Goal: Information Seeking & Learning: Learn about a topic

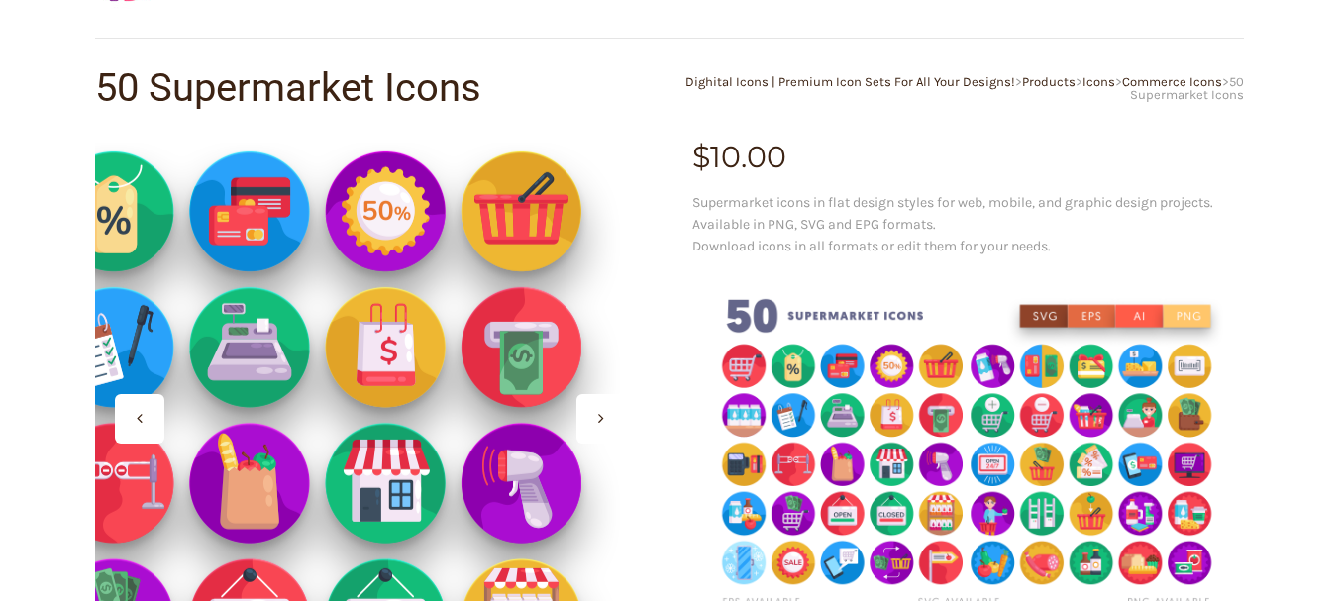
scroll to position [99, 0]
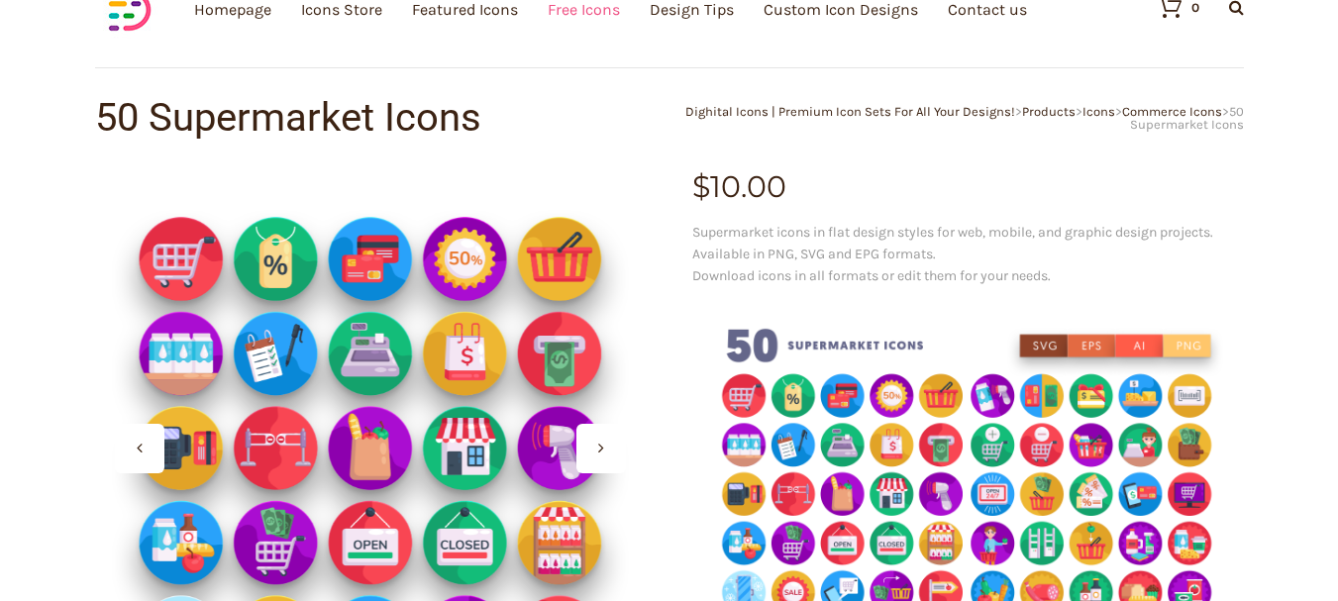
click at [589, 15] on link "Free Icons" at bounding box center [584, 9] width 72 height 217
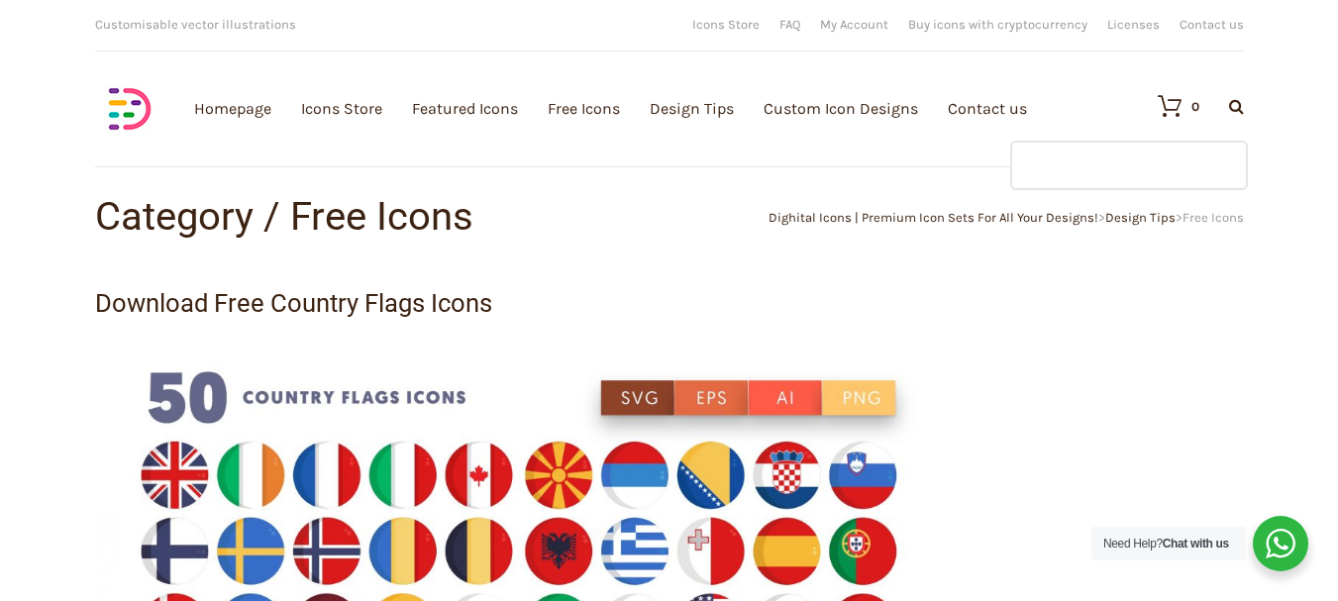
click at [1071, 166] on input "text" at bounding box center [1129, 166] width 238 height 50
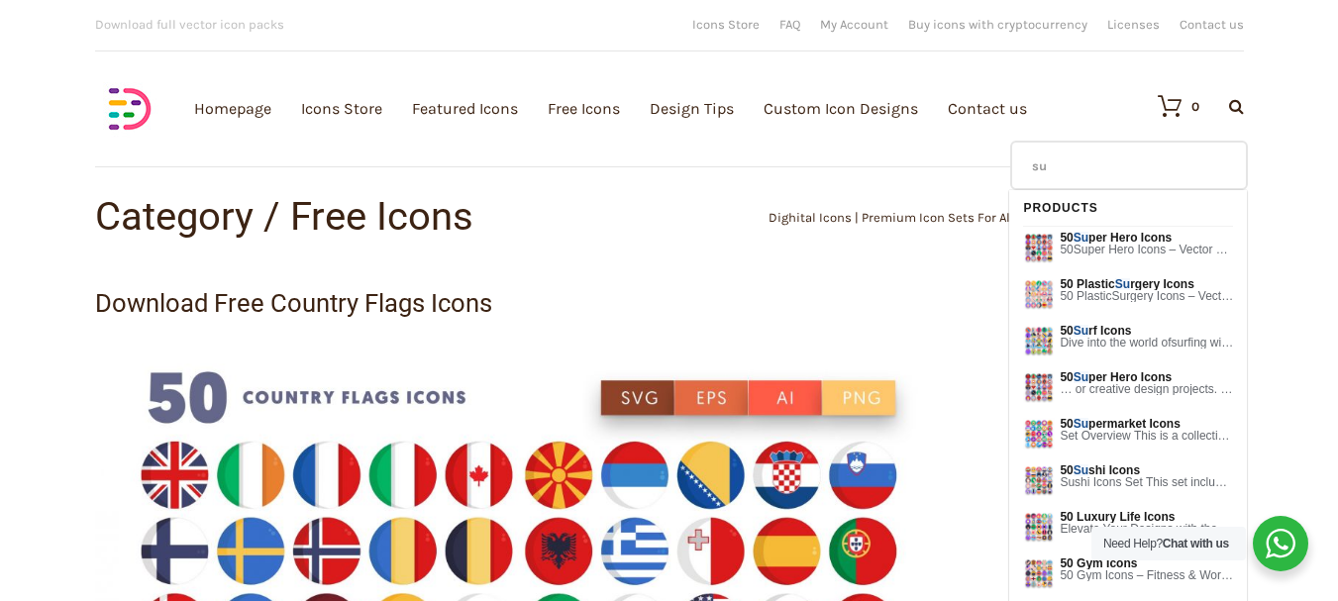
type input "s"
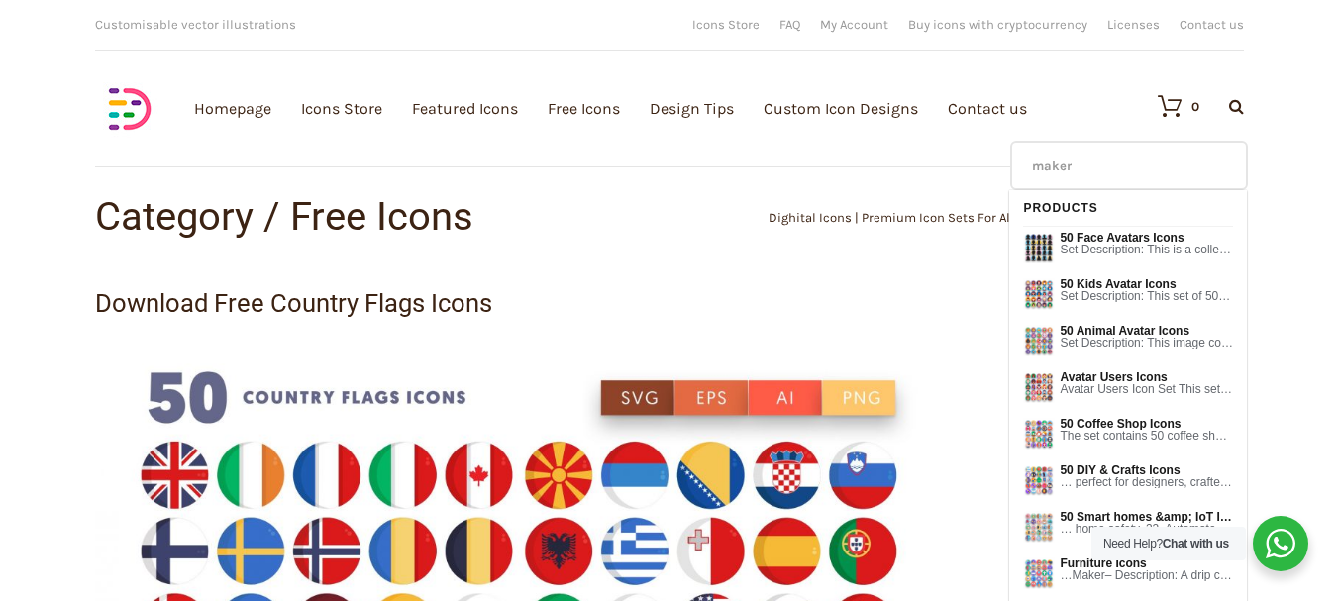
type input "maker"
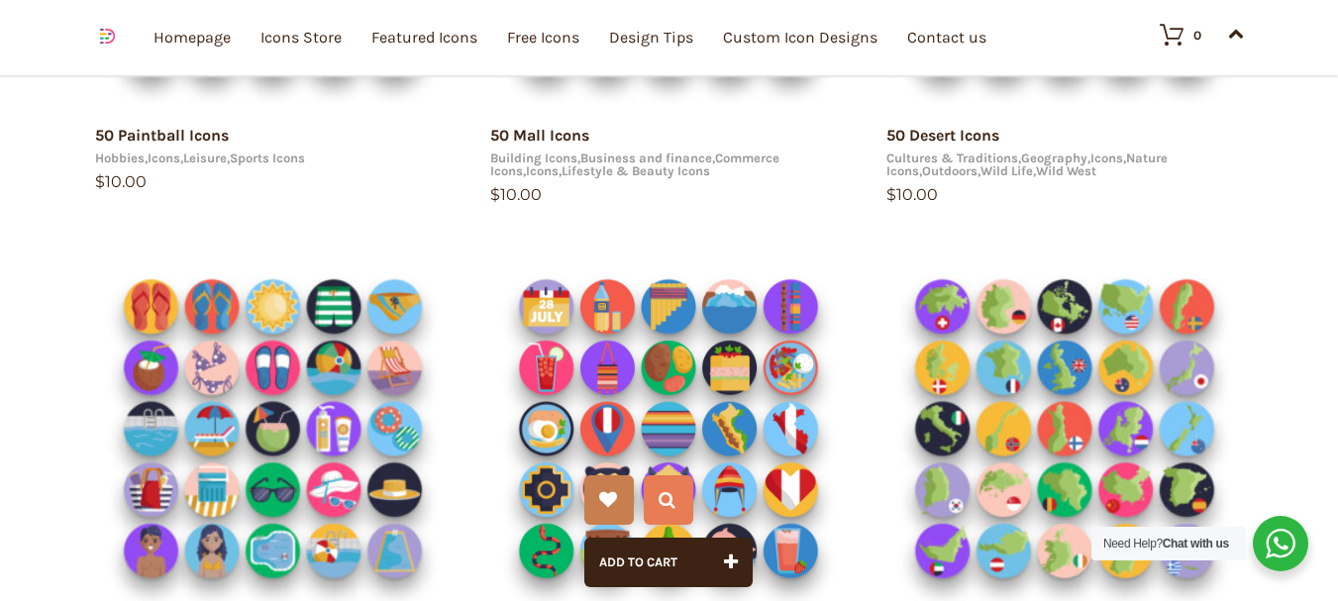
scroll to position [1387, 0]
